Goal: Task Accomplishment & Management: Manage account settings

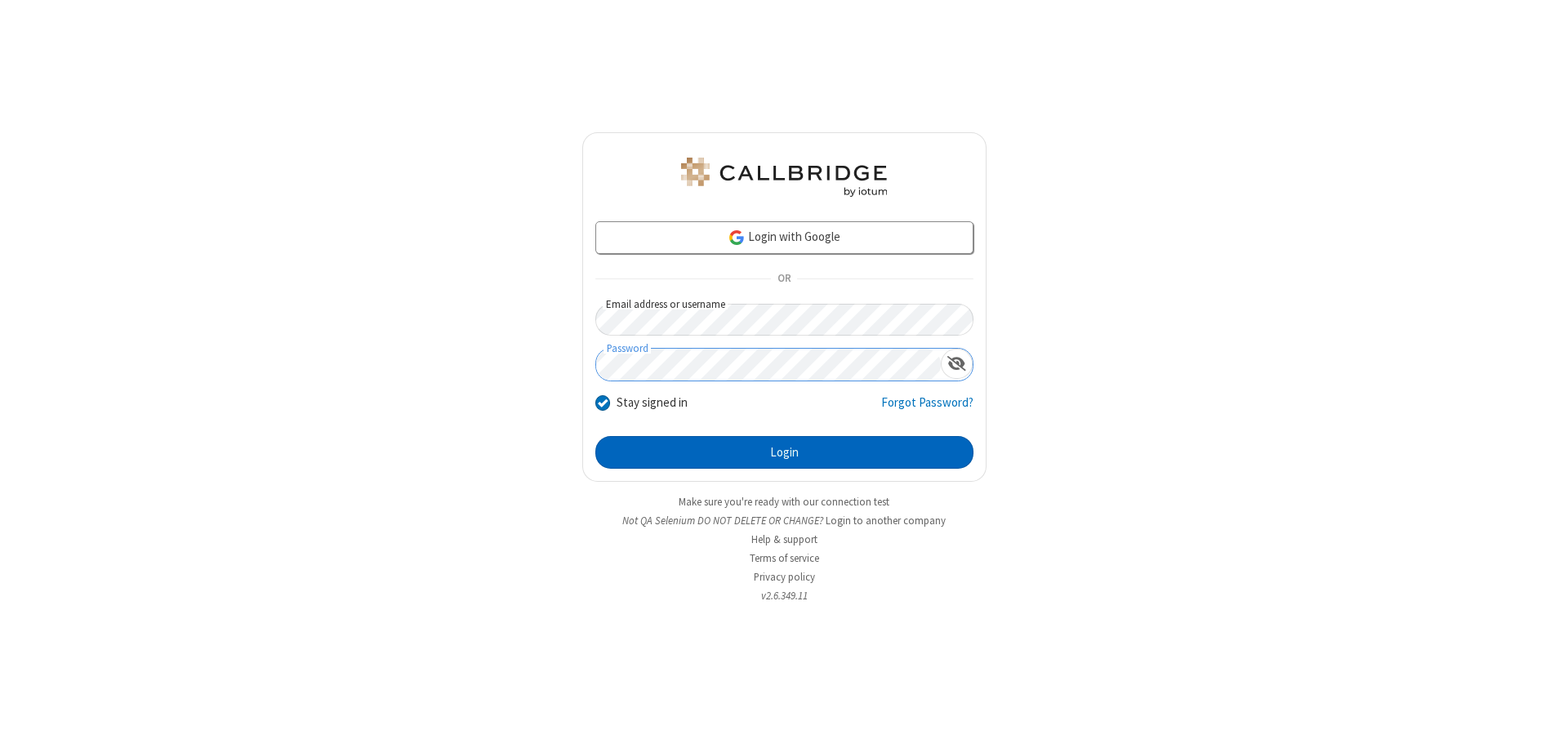
click at [784, 452] on button "Login" at bounding box center [784, 452] width 378 height 33
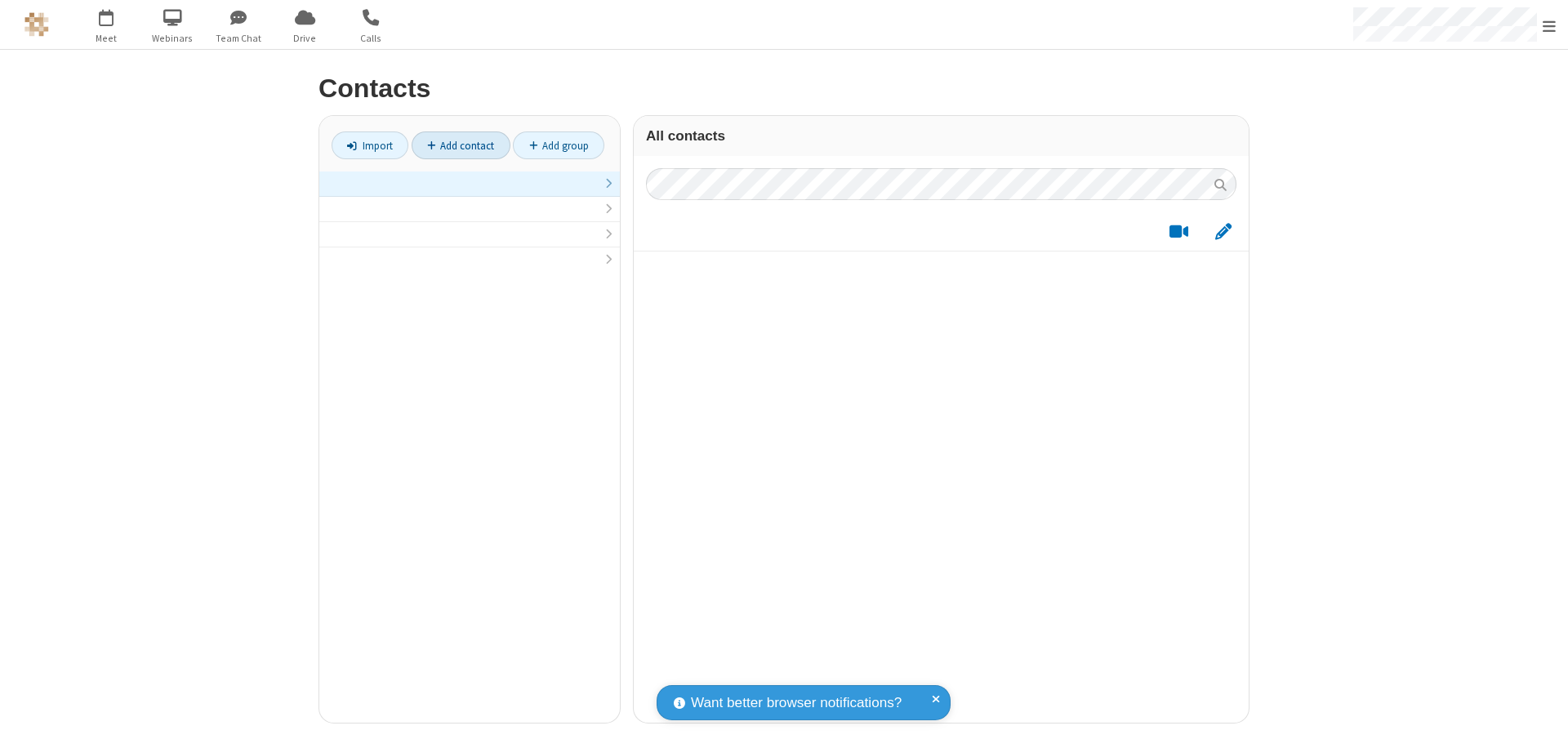
click at [461, 146] on link "Add contact" at bounding box center [460, 145] width 99 height 27
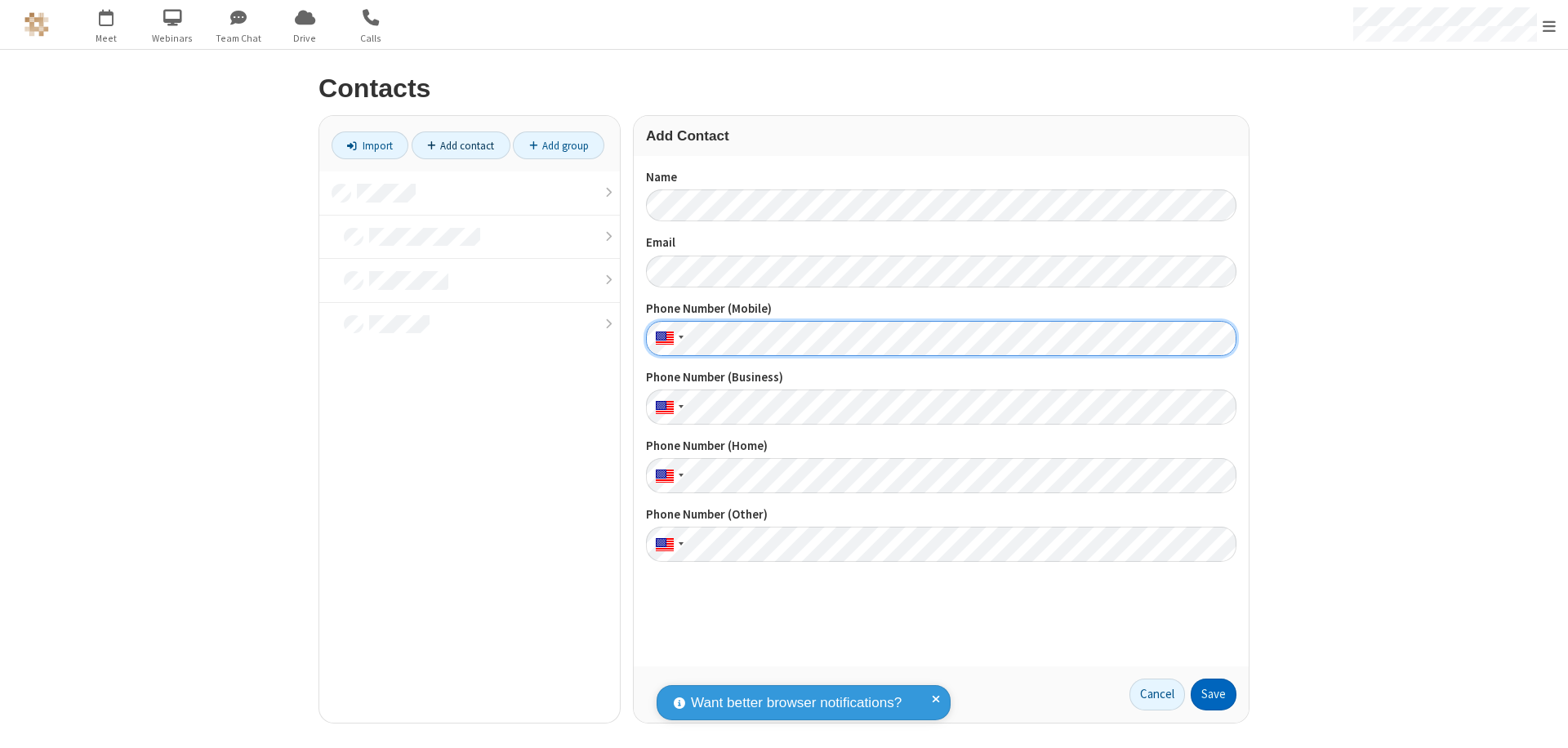
click at [1214, 694] on button "Save" at bounding box center [1213, 695] width 45 height 33
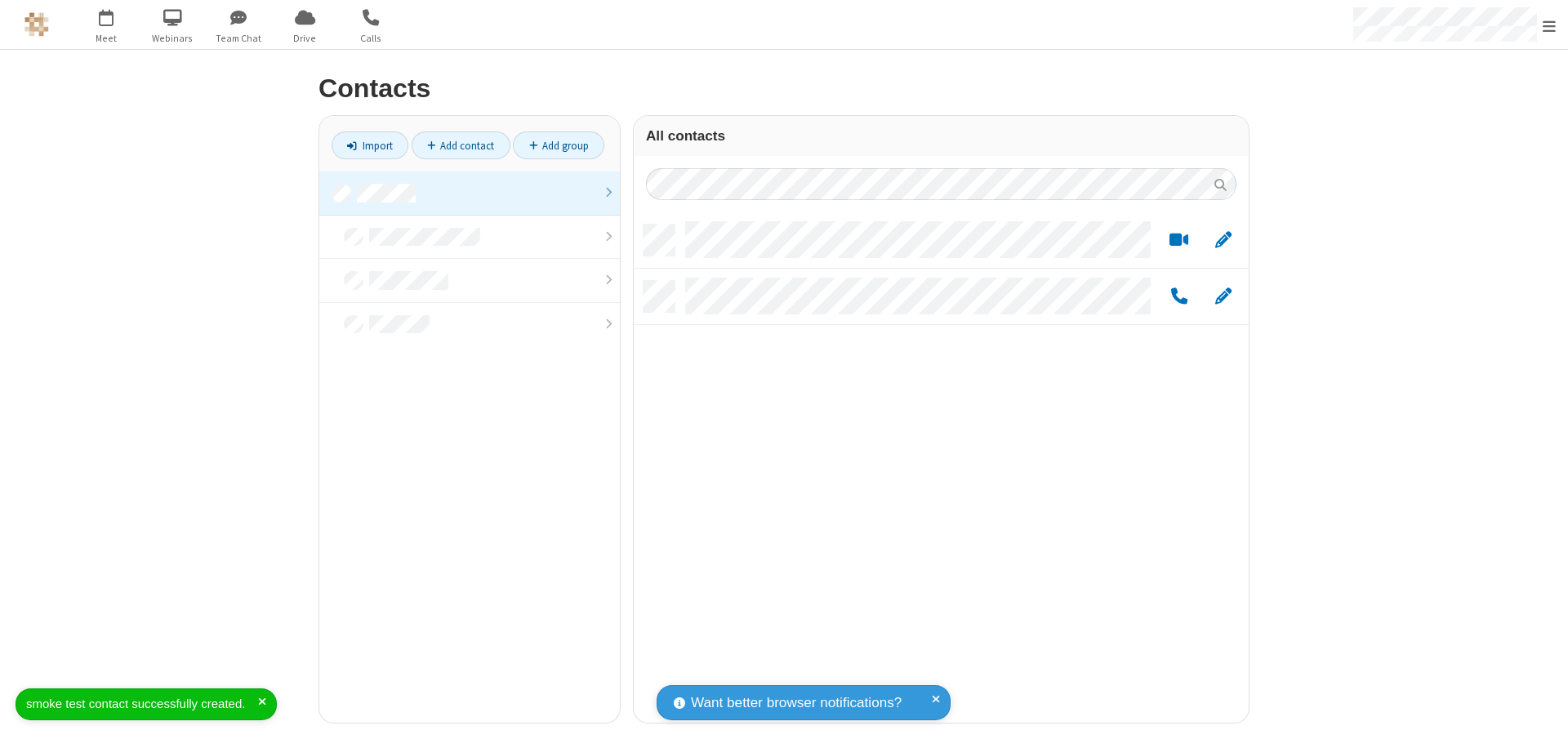
scroll to position [499, 603]
click at [461, 146] on link "Add contact" at bounding box center [460, 145] width 99 height 27
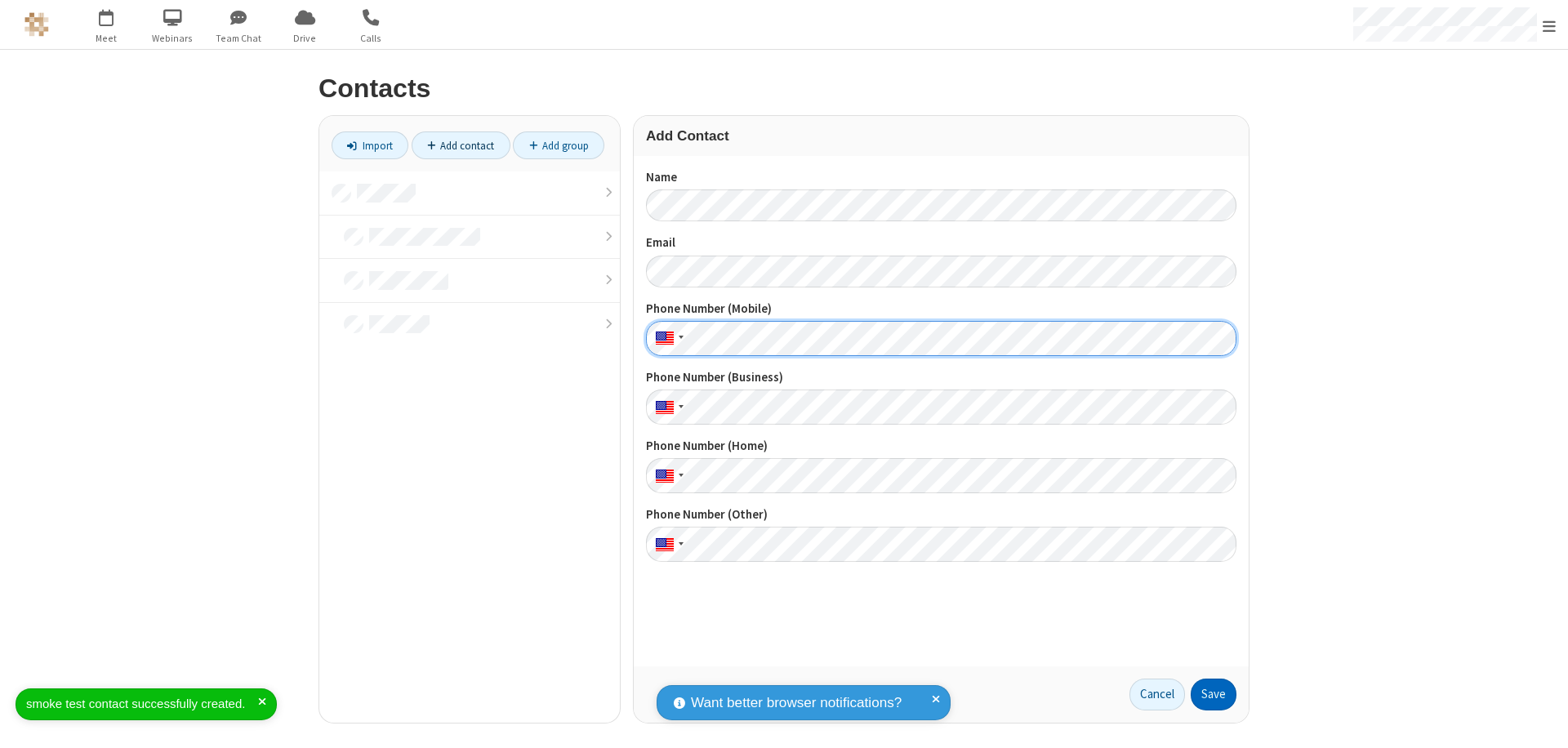
click at [1214, 694] on button "Save" at bounding box center [1213, 695] width 45 height 33
